Goal: Find specific page/section

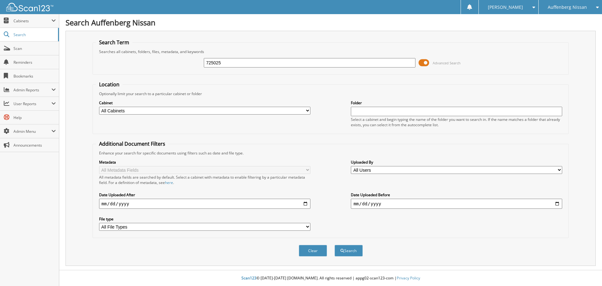
type input "725025"
click at [334, 245] on button "Search" at bounding box center [348, 251] width 28 height 12
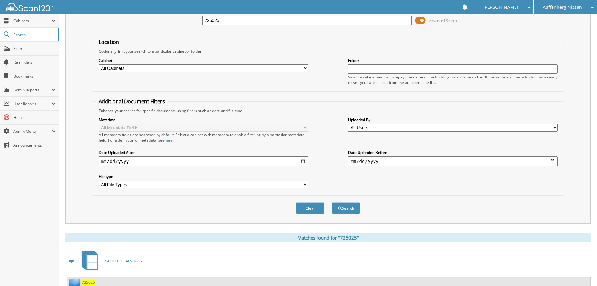
scroll to position [42, 0]
drag, startPoint x: 223, startPoint y: 22, endPoint x: 215, endPoint y: 20, distance: 8.1
click at [215, 20] on input "725025" at bounding box center [307, 20] width 209 height 9
type input "725072"
click at [332, 203] on button "Search" at bounding box center [346, 209] width 28 height 12
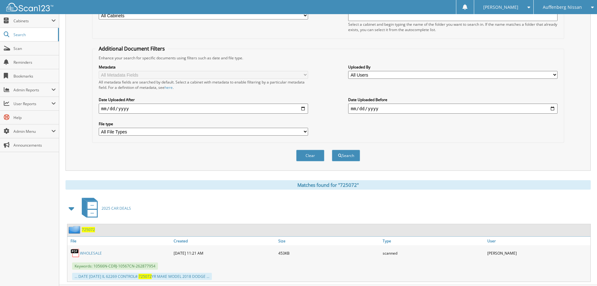
scroll to position [110, 0]
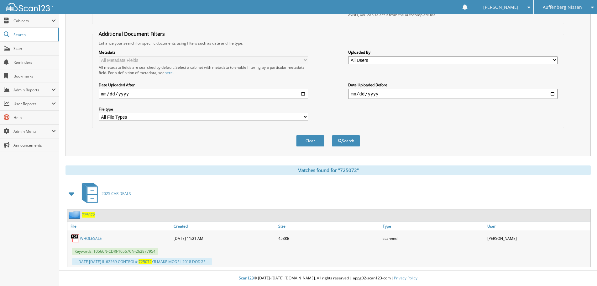
click at [92, 236] on link "WHOLESALE" at bounding box center [91, 237] width 22 height 5
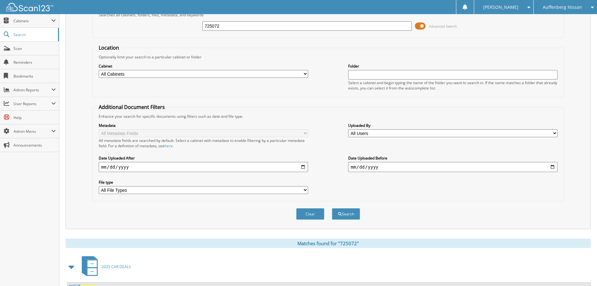
scroll to position [0, 0]
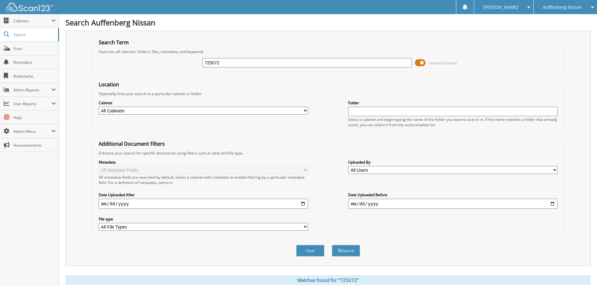
drag, startPoint x: 243, startPoint y: 61, endPoint x: 97, endPoint y: 52, distance: 146.7
click at [97, 52] on fieldset "Search Term Searches all cabinets, folders, files, metadata, and keywords 72507…" at bounding box center [328, 57] width 472 height 36
type input "913558"
click at [332, 245] on button "Search" at bounding box center [346, 251] width 28 height 12
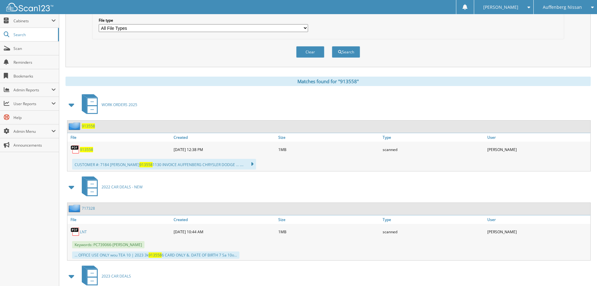
scroll to position [251, 0]
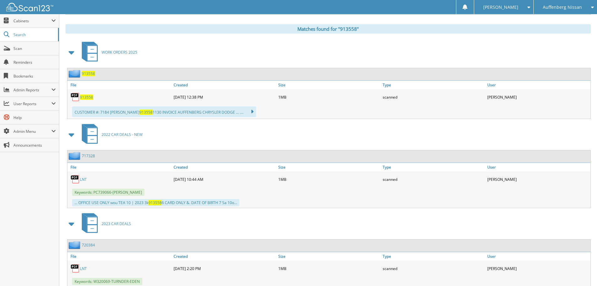
click at [87, 95] on span "913558" at bounding box center [86, 96] width 13 height 5
